Goal: Information Seeking & Learning: Check status

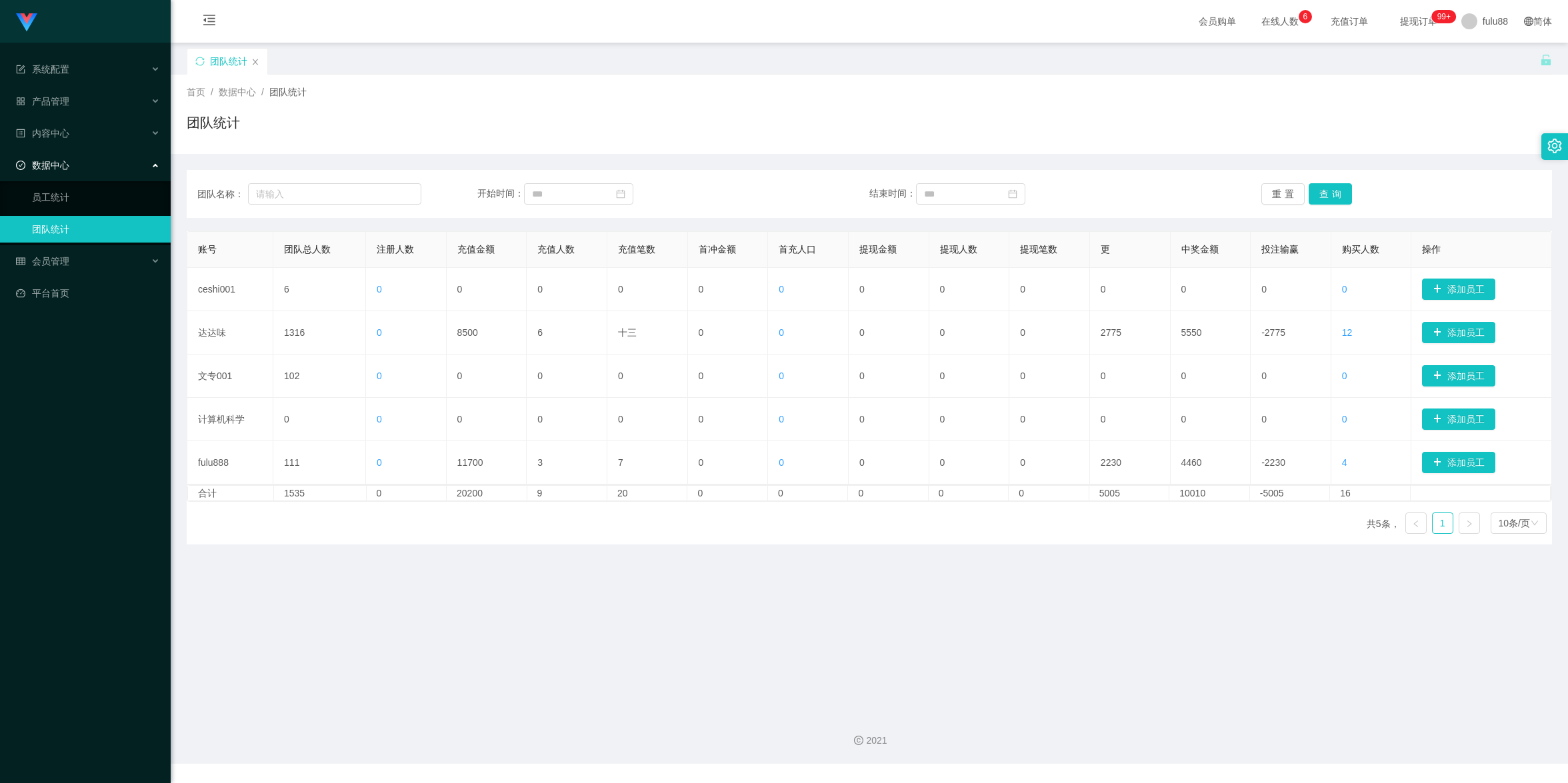
click at [1182, 729] on div "2021" at bounding box center [869, 733] width 1397 height 62
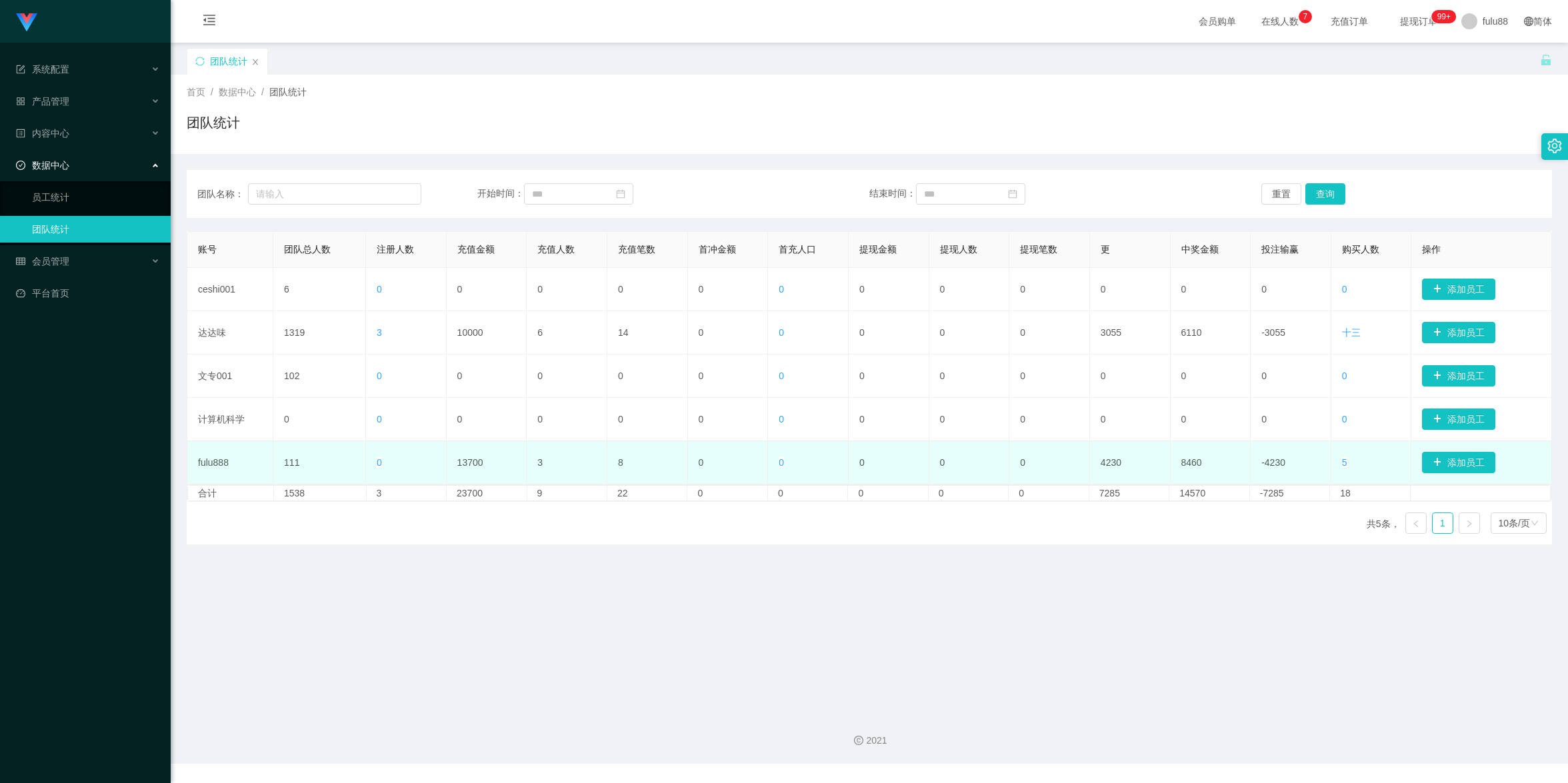
click at [459, 459] on font "13700" at bounding box center [470, 462] width 26 height 11
drag, startPoint x: 466, startPoint y: 466, endPoint x: 497, endPoint y: 460, distance: 31.6
click at [466, 466] on font "13700" at bounding box center [470, 462] width 26 height 11
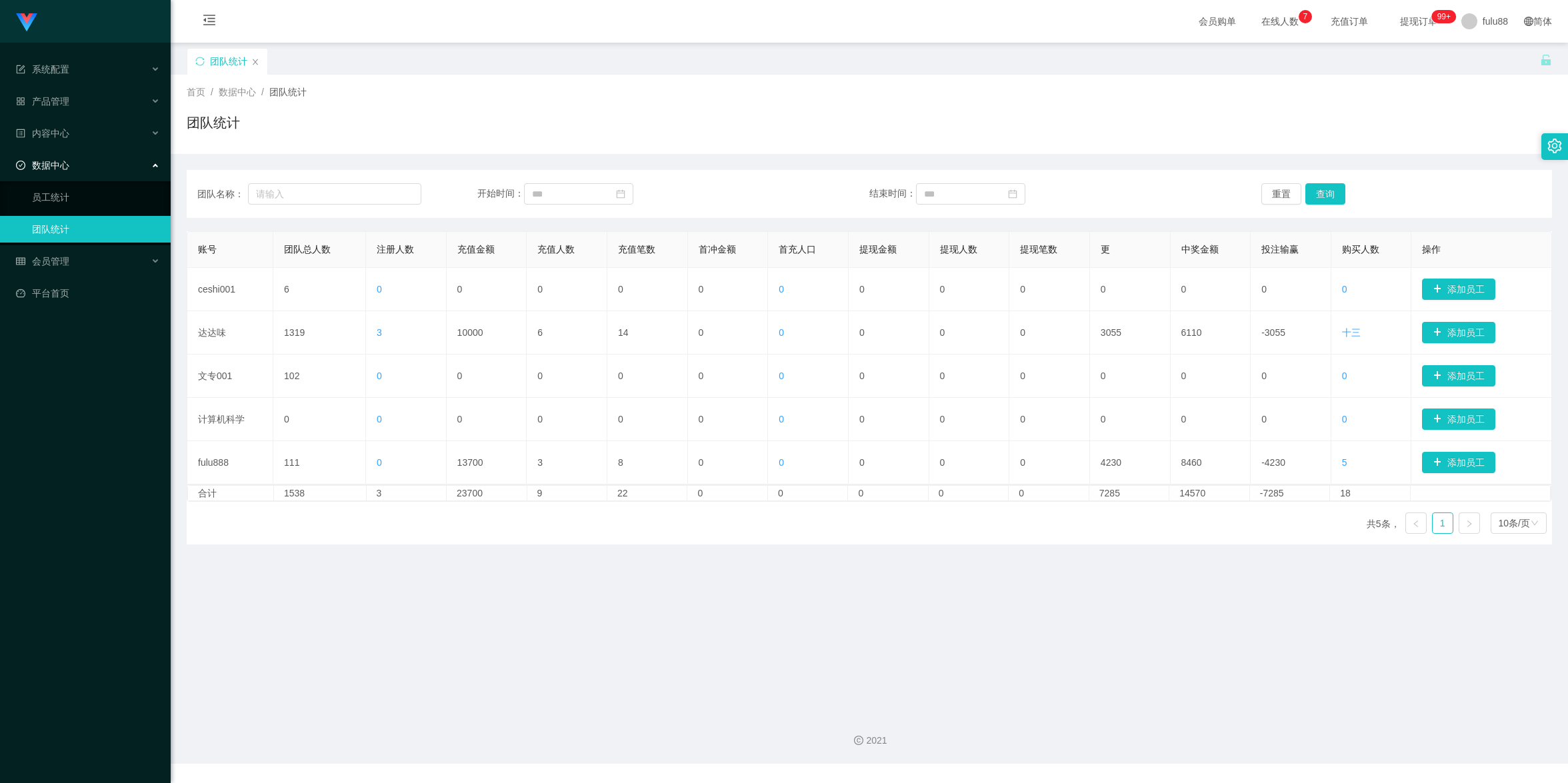
click at [616, 638] on main "关闭门户 关闭右侧 关闭其他 刷新页面 团队统计 首页 / 数据中心 / 团队统计 / 团队统计 团队名称： 开始时间： 结束时间： 重置 查询 账号 团队总…" at bounding box center [869, 372] width 1397 height 659
click at [764, 653] on main "关闭门户 关闭右侧 关闭其他 刷新页面 团队统计 首页 / 数据中心 / 团队统计 / 团队统计 团队名称： 开始时间： 结束时间： 重置 查询 账号 团队总…" at bounding box center [869, 372] width 1397 height 659
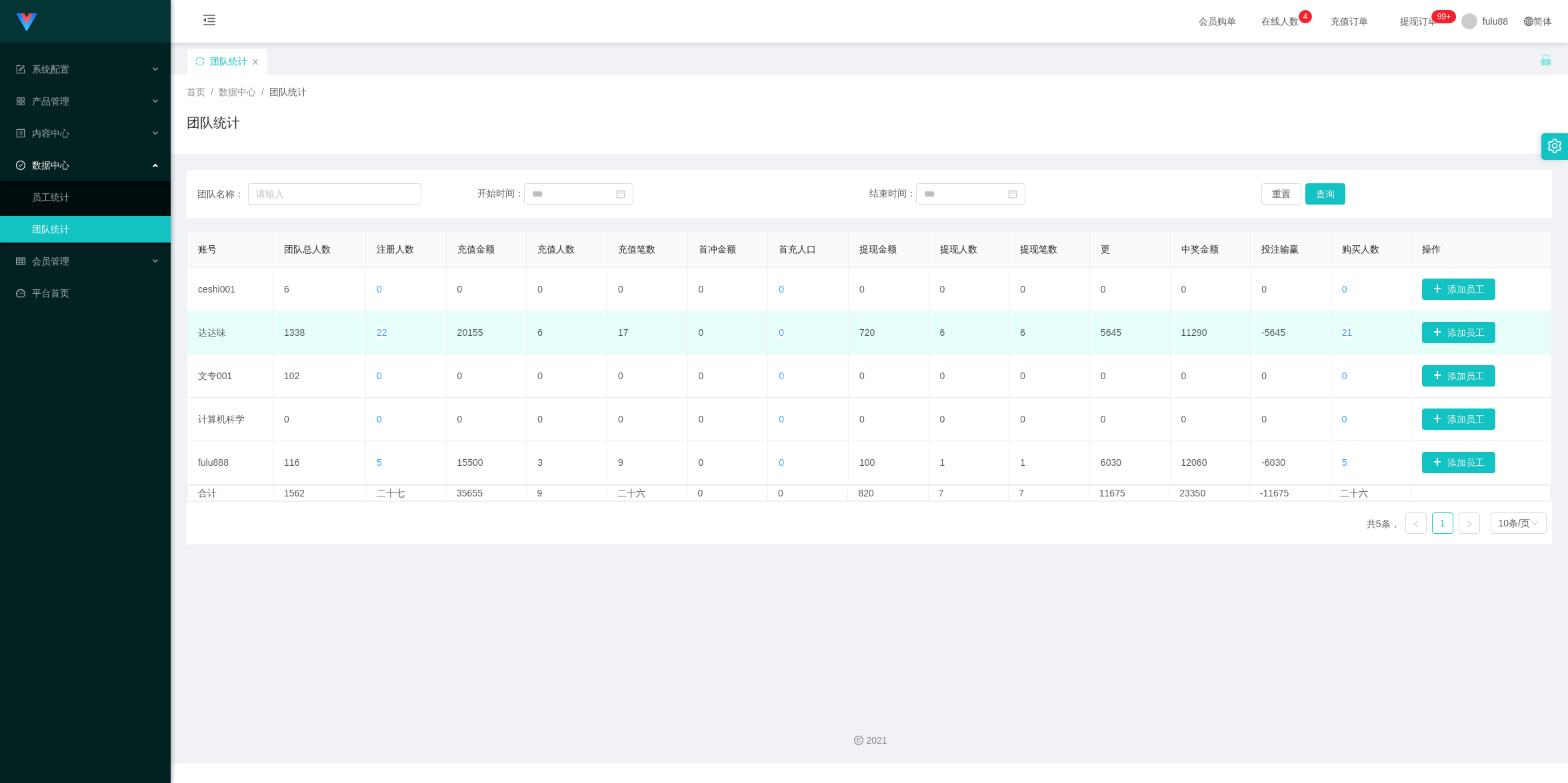
click at [494, 325] on td "20155" at bounding box center [487, 333] width 80 height 43
